Goal: Check status: Check status

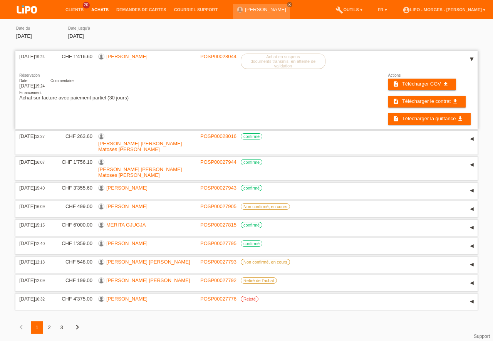
click at [314, 65] on label "Achat en suspens documents transmis, en attente de validation" at bounding box center [283, 61] width 85 height 15
click at [216, 139] on link "POSP00028016" at bounding box center [218, 136] width 36 height 6
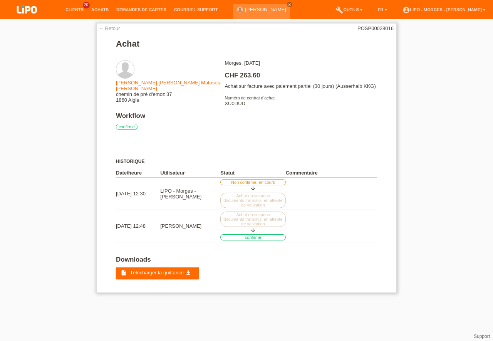
click at [117, 28] on link "← Retour" at bounding box center [110, 28] width 22 height 6
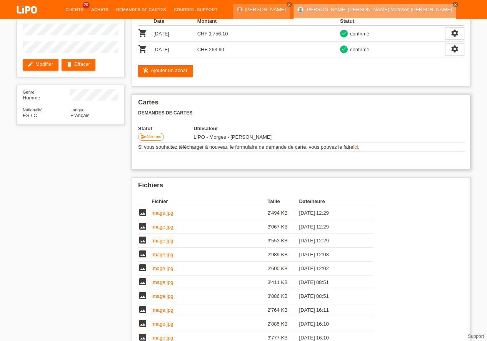
scroll to position [44, 0]
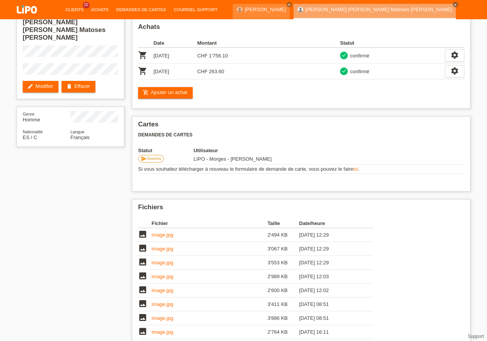
click at [97, 7] on li "Achats" at bounding box center [99, 10] width 25 height 20
click at [100, 12] on li "Achats" at bounding box center [99, 10] width 25 height 20
click at [99, 10] on link "Achats" at bounding box center [99, 9] width 25 height 5
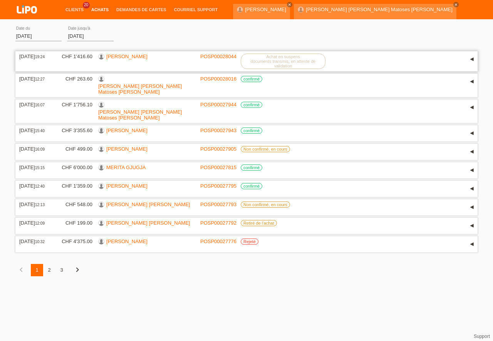
click at [282, 60] on label "Achat en suspens documents transmis, en attente de validation" at bounding box center [283, 61] width 85 height 15
click at [472, 61] on div "▾" at bounding box center [472, 60] width 12 height 12
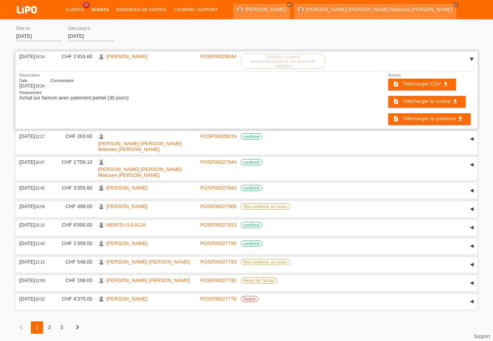
click at [294, 104] on div "Réservation Date 26.09.2025 19:24 Commentaire Financement Achat sur facture ave…" at bounding box center [246, 99] width 454 height 52
